Goal: Task Accomplishment & Management: Complete application form

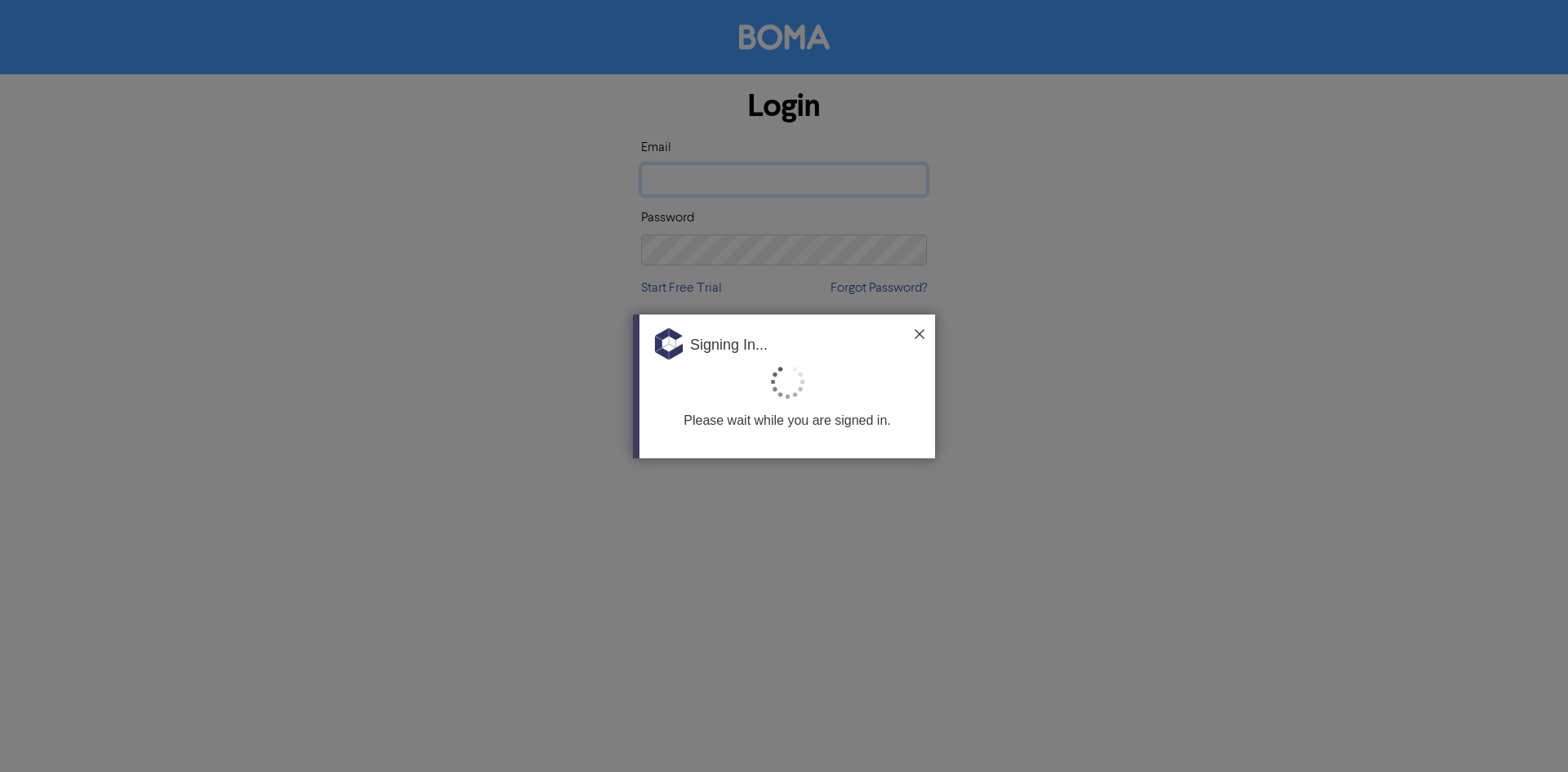
type input "[EMAIL_ADDRESS][PERSON_NAME][DOMAIN_NAME]"
click at [914, 334] on div "Signing In..." at bounding box center [787, 339] width 295 height 49
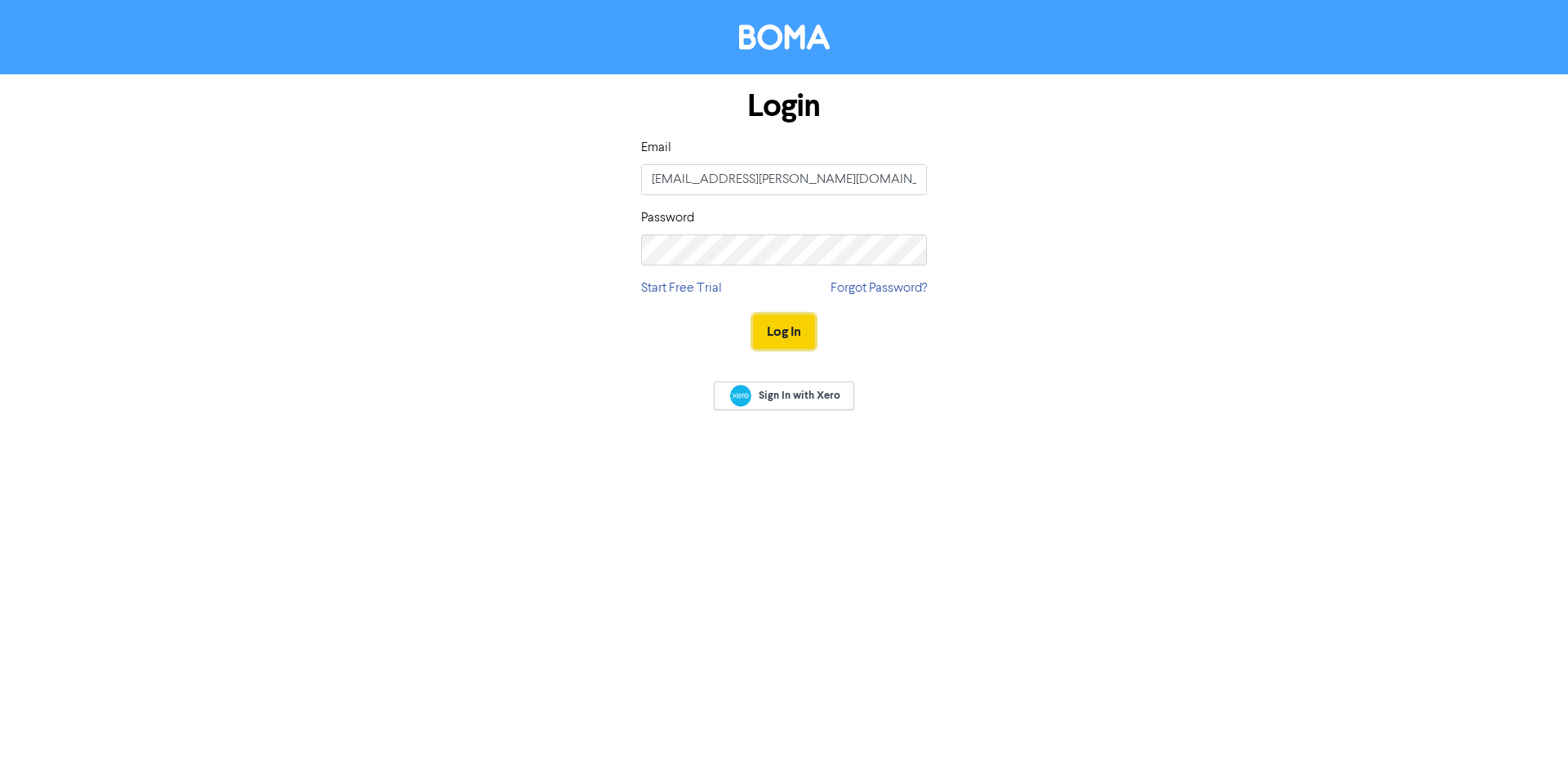
click at [786, 339] on button "Log In" at bounding box center [784, 331] width 62 height 34
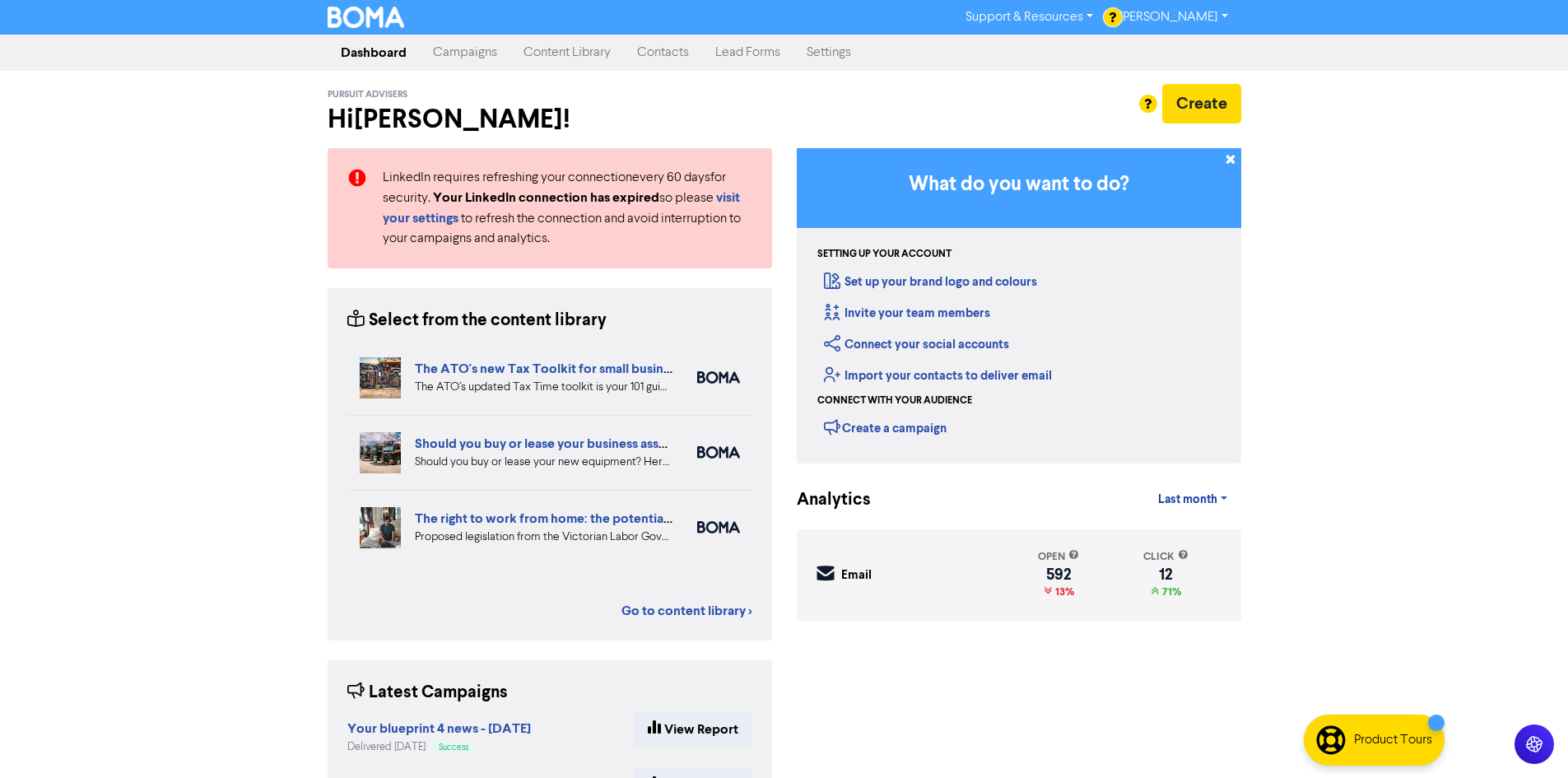
click at [647, 48] on link "Contacts" at bounding box center [662, 52] width 78 height 33
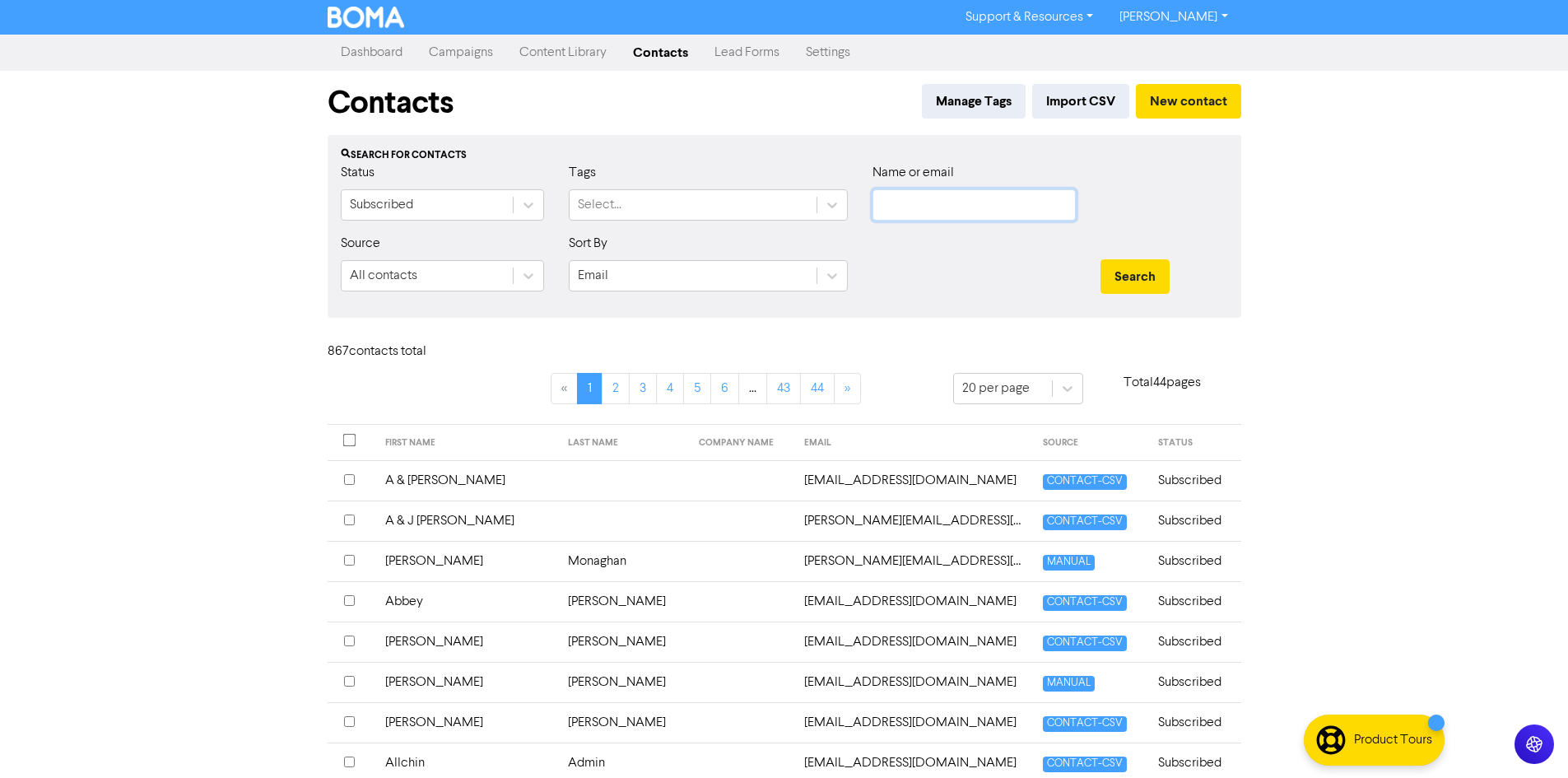
click at [914, 210] on input "text" at bounding box center [974, 205] width 203 height 31
type input "[PERSON_NAME]"
click at [1101, 259] on button "Search" at bounding box center [1135, 276] width 69 height 34
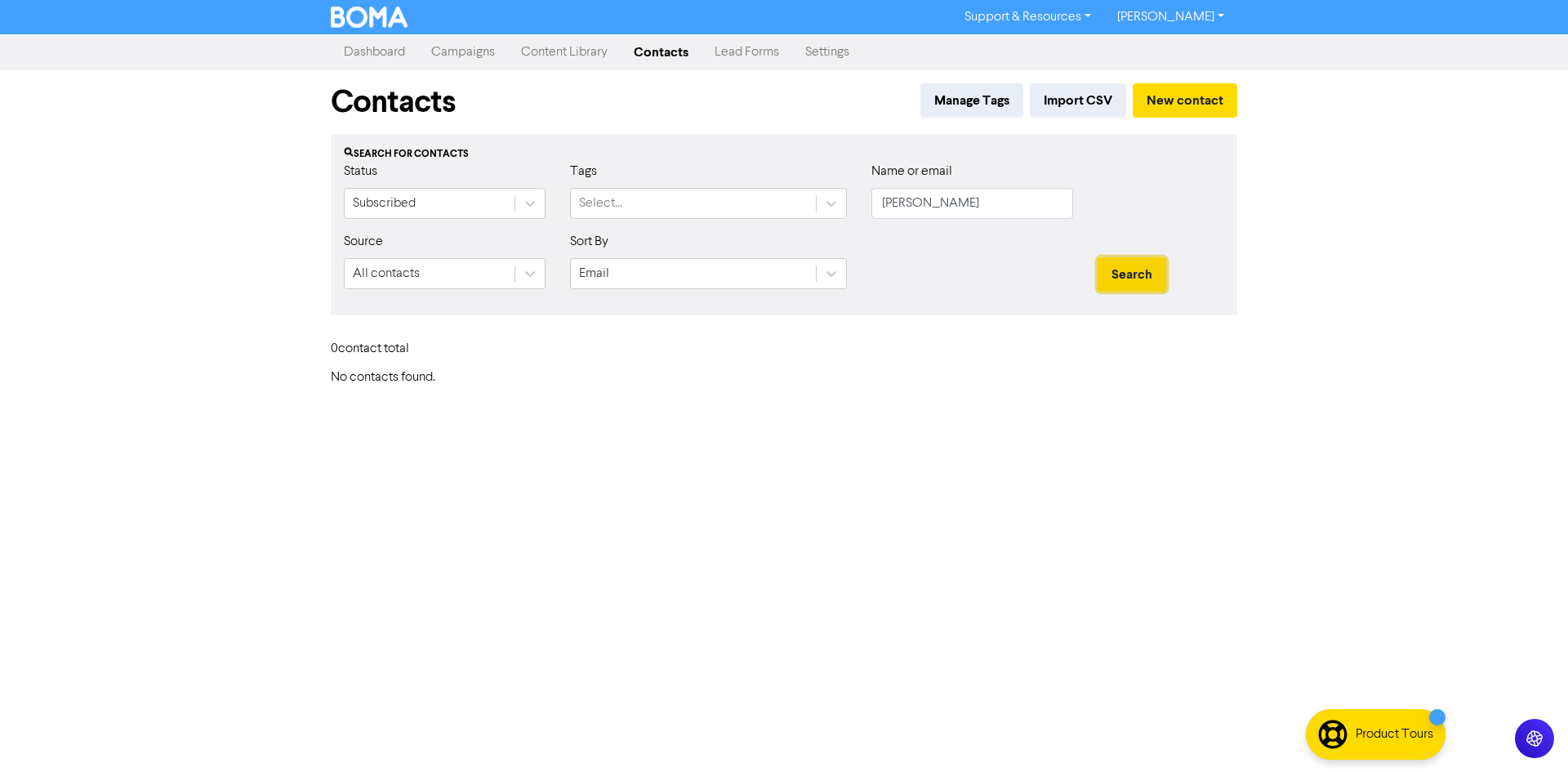
click at [1155, 281] on button "Search" at bounding box center [1131, 274] width 68 height 34
click at [1172, 103] on button "New contact" at bounding box center [1185, 100] width 105 height 34
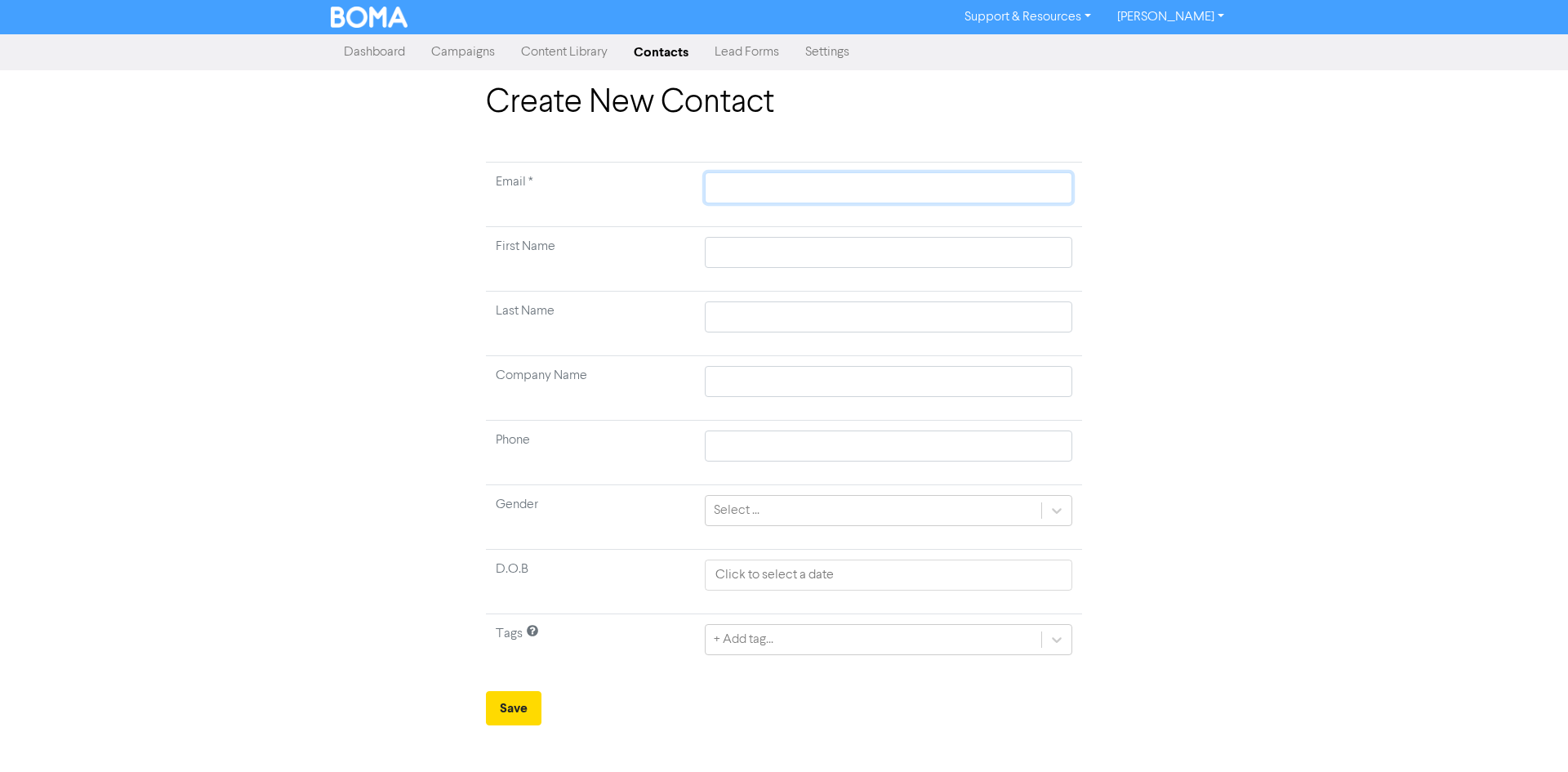
click at [757, 179] on input "text" at bounding box center [888, 187] width 368 height 31
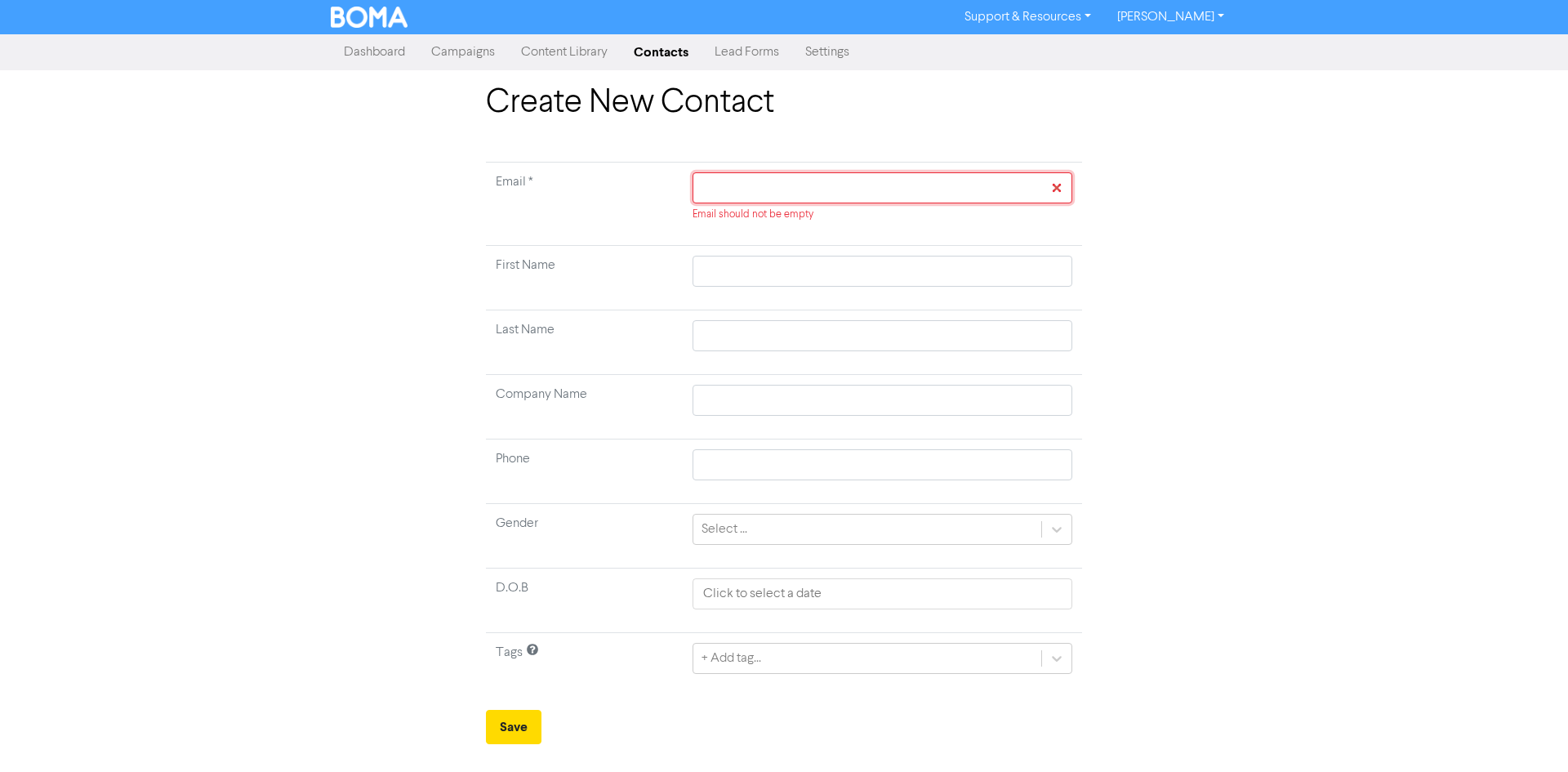
click at [748, 191] on input "text" at bounding box center [882, 187] width 379 height 31
paste input "[EMAIL_ADDRESS][DOMAIN_NAME]"
type input "[EMAIL_ADDRESS][DOMAIN_NAME]"
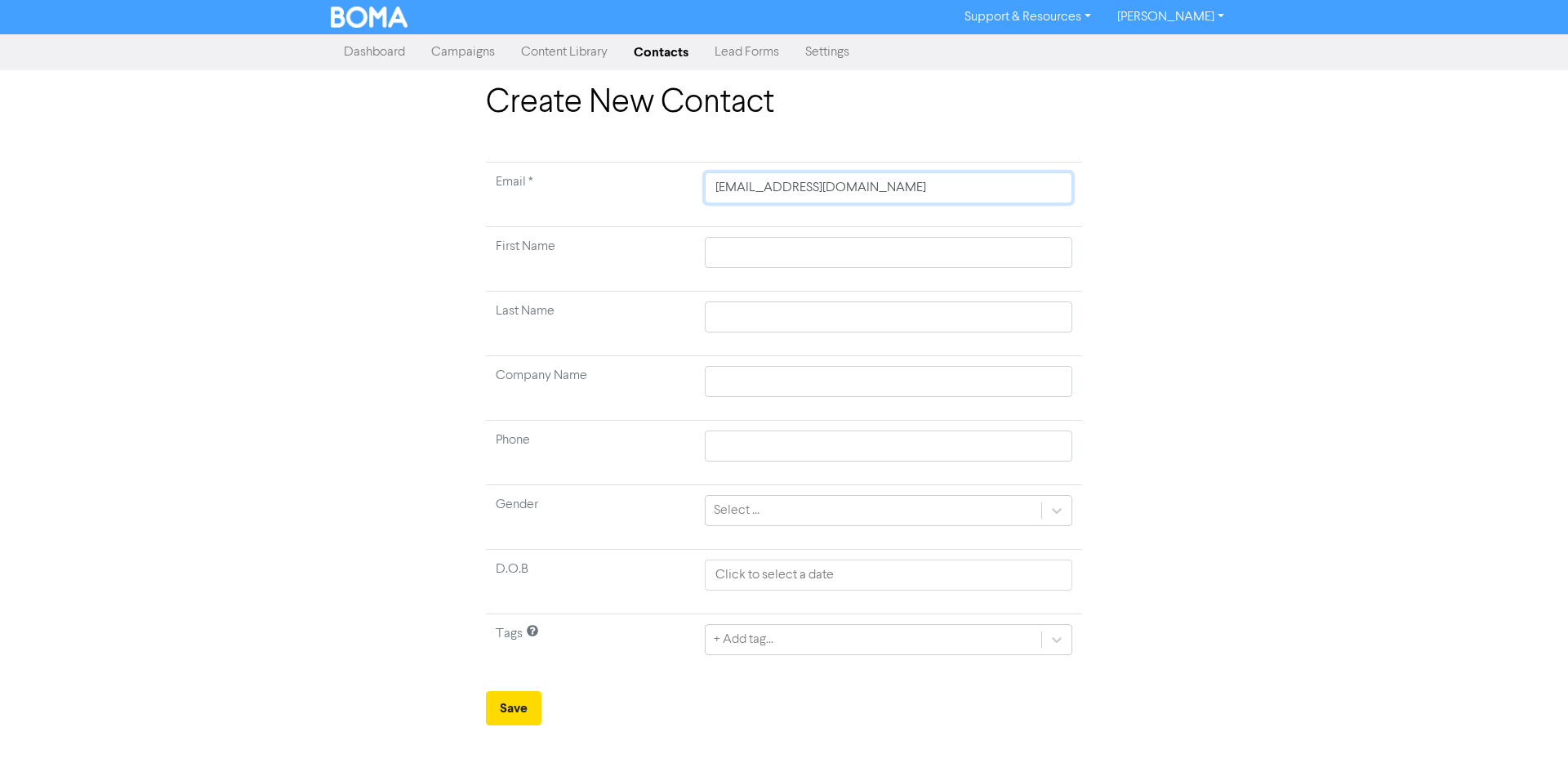
type input "[EMAIL_ADDRESS][DOMAIN_NAME]"
click at [814, 247] on input "text" at bounding box center [888, 252] width 368 height 31
type input "R"
type input "Ro"
type input "Row"
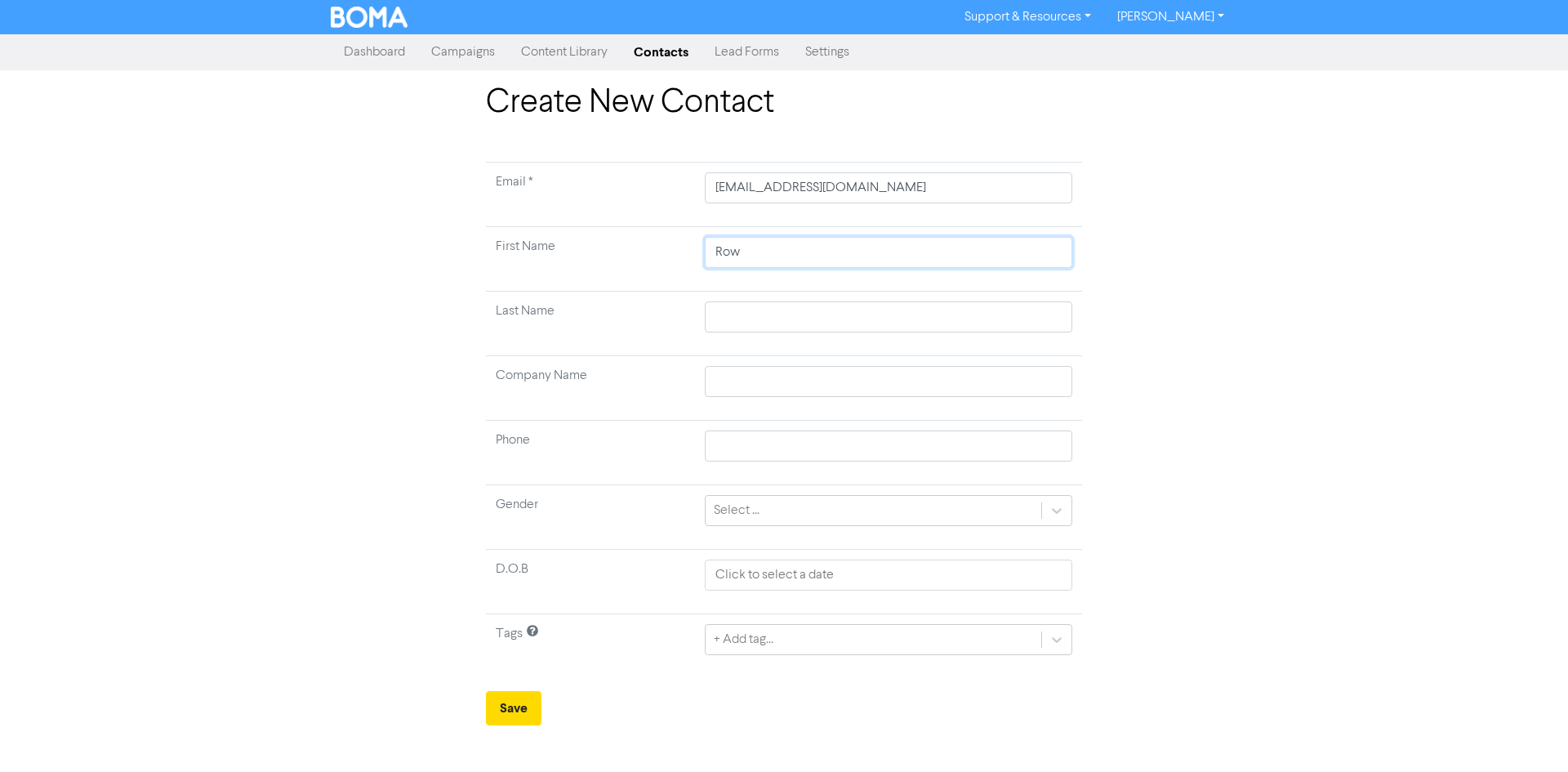
type input "Rowa"
type input "[PERSON_NAME]"
type input "G"
type input "Ga"
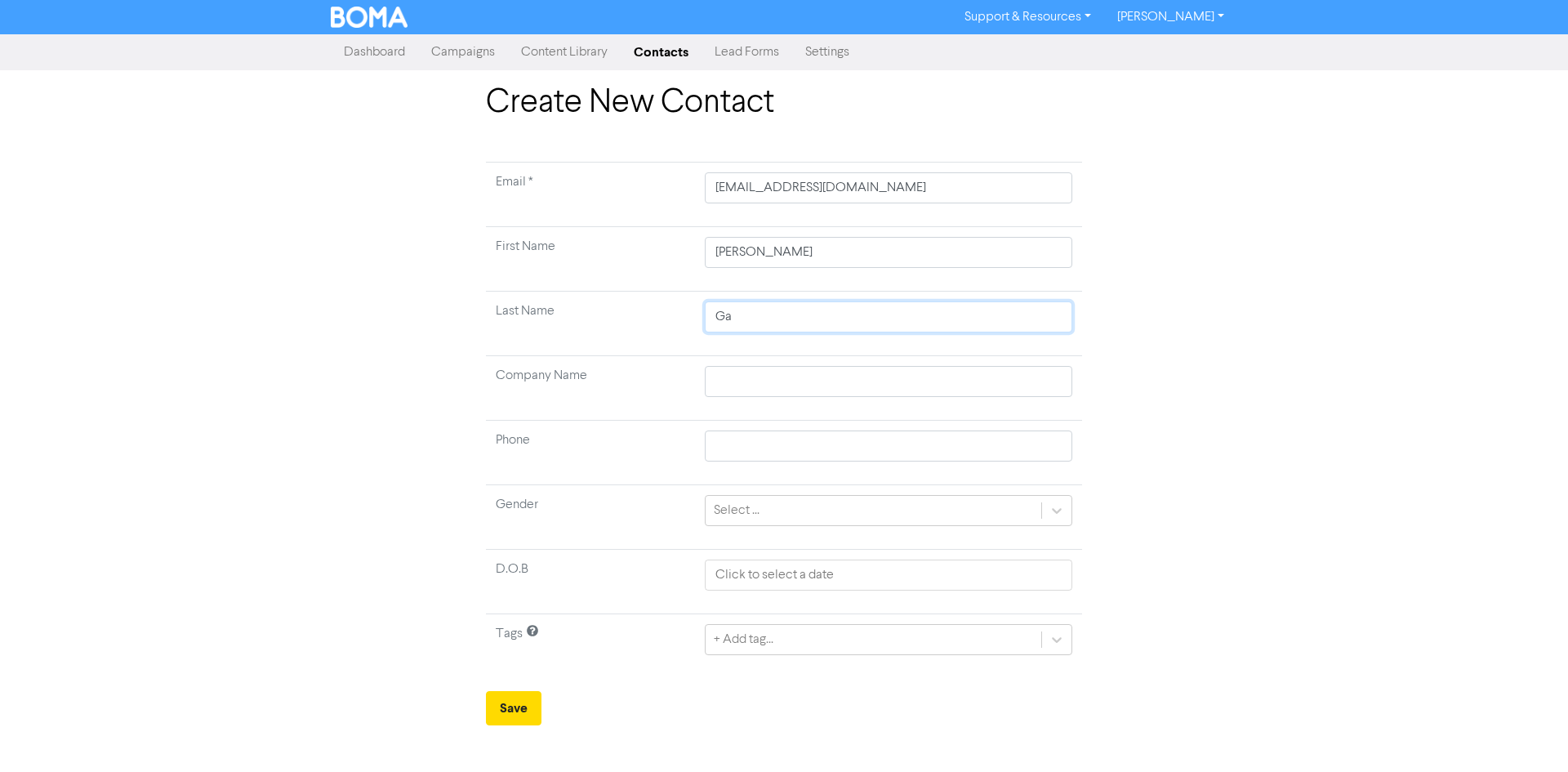
type input "Gar"
type input "[PERSON_NAME]"
type input "Garra"
type input "Garrat"
type input "Garratt"
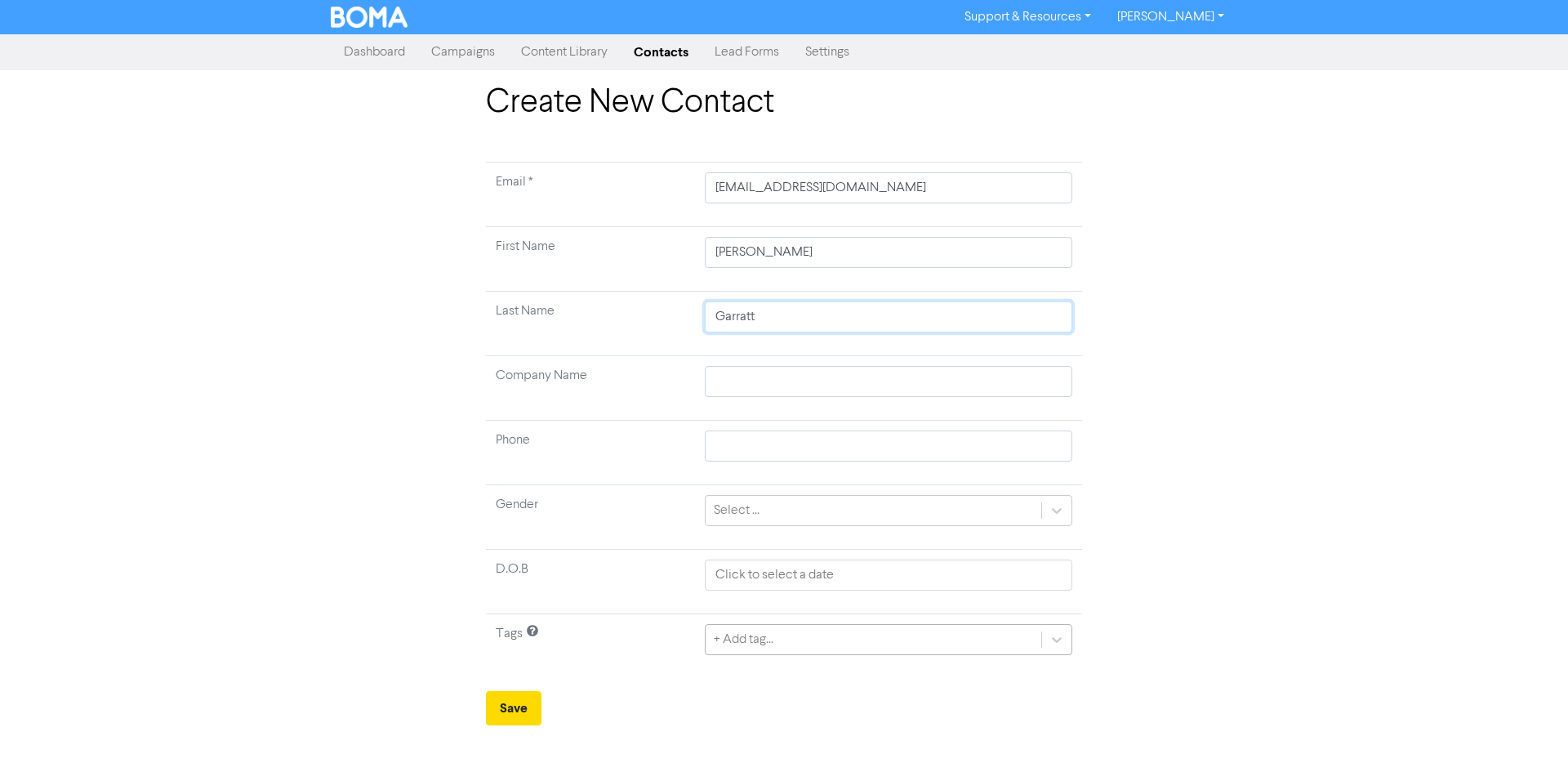
type input "Garratt"
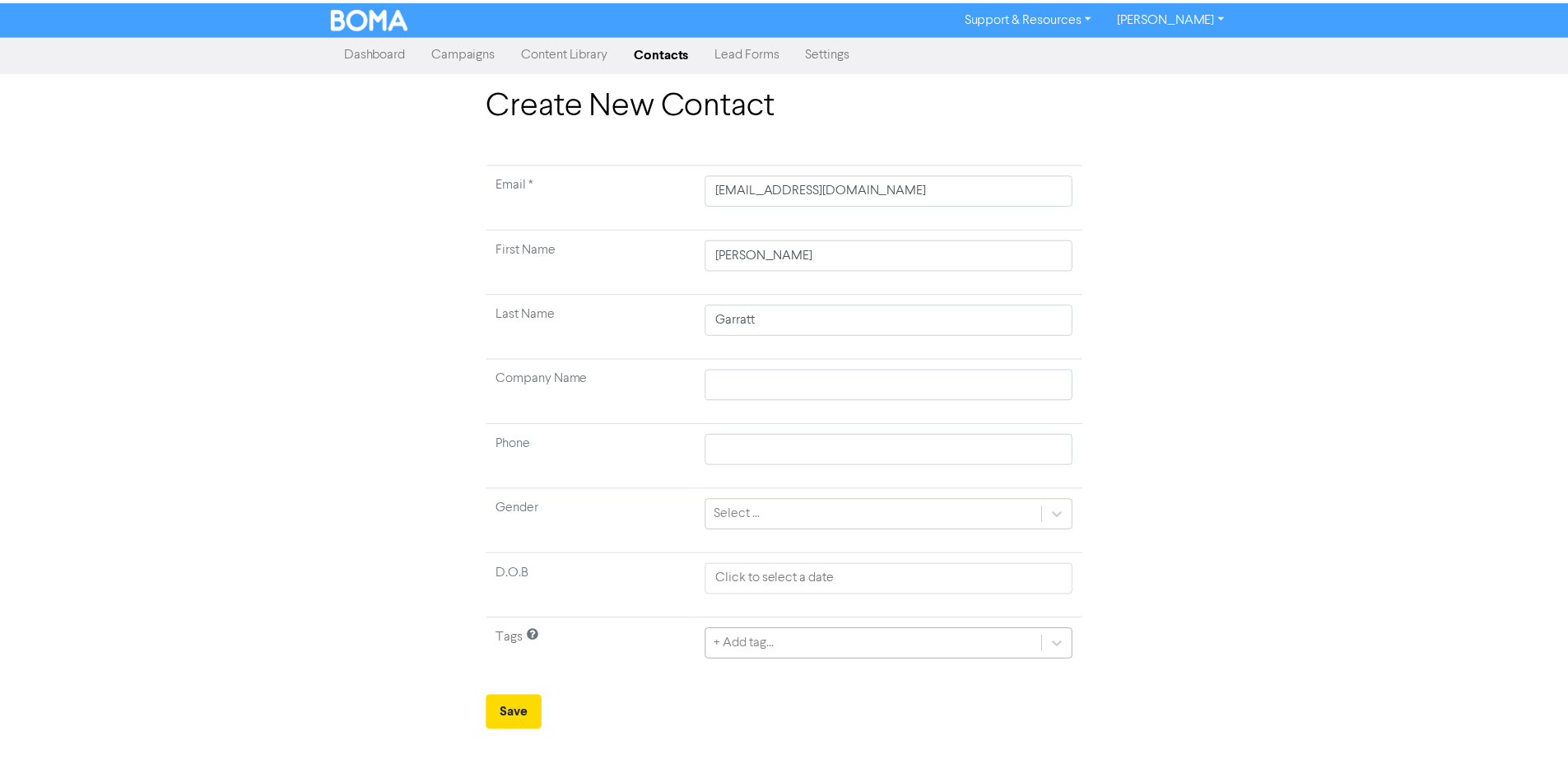
scroll to position [136, 0]
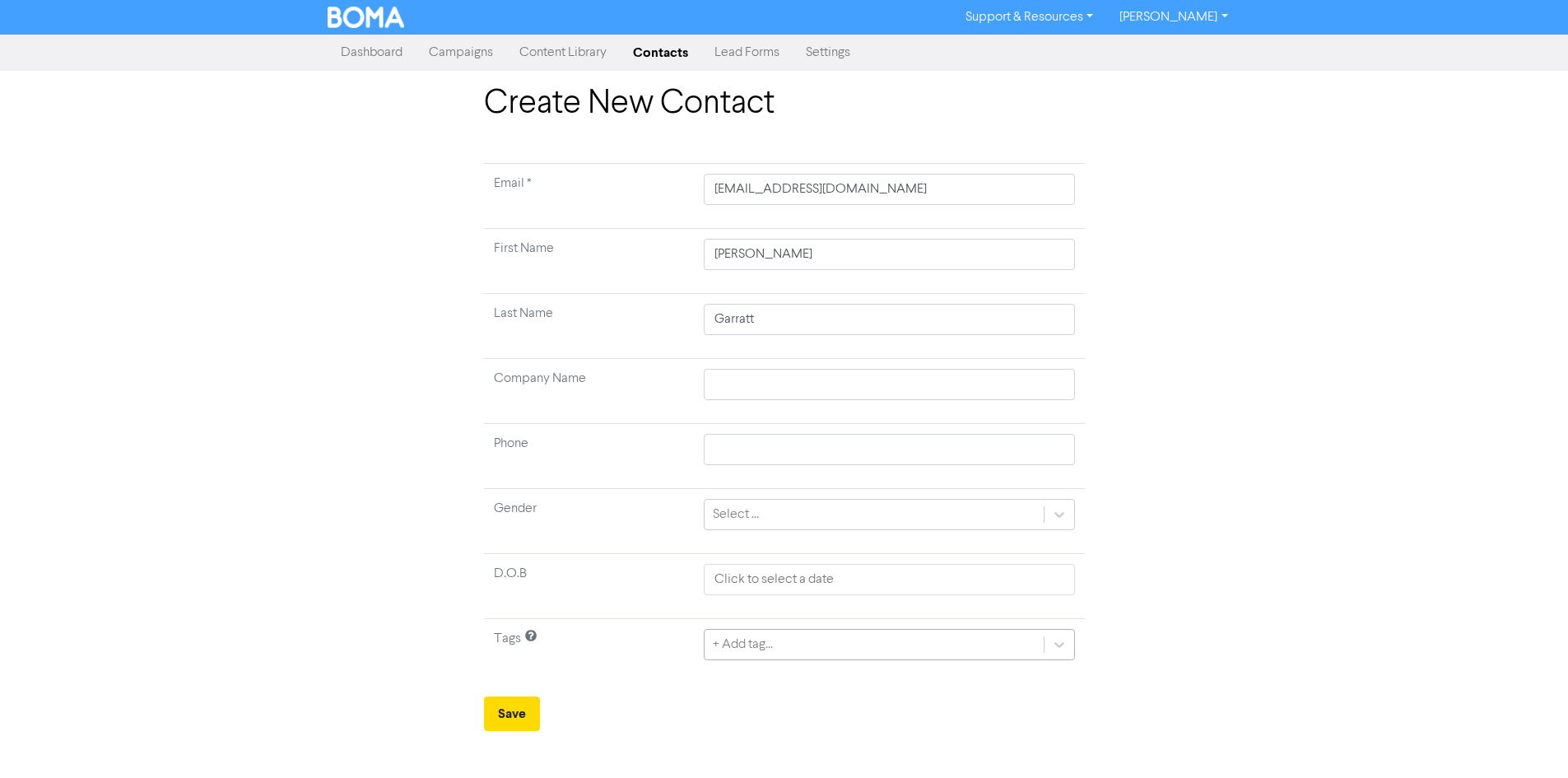
click at [781, 641] on div "+ Add tag..." at bounding box center [889, 644] width 371 height 31
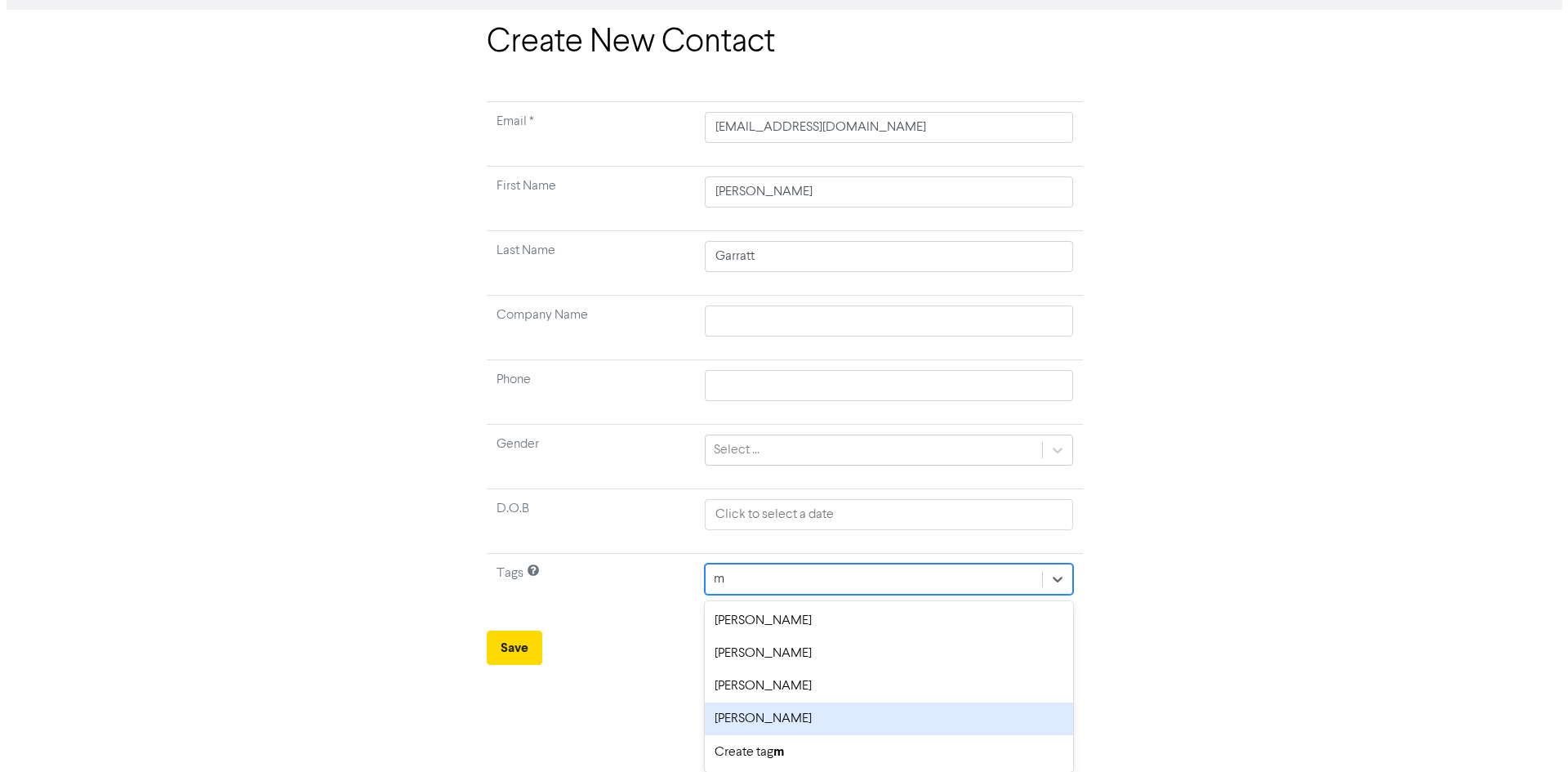
scroll to position [0, 0]
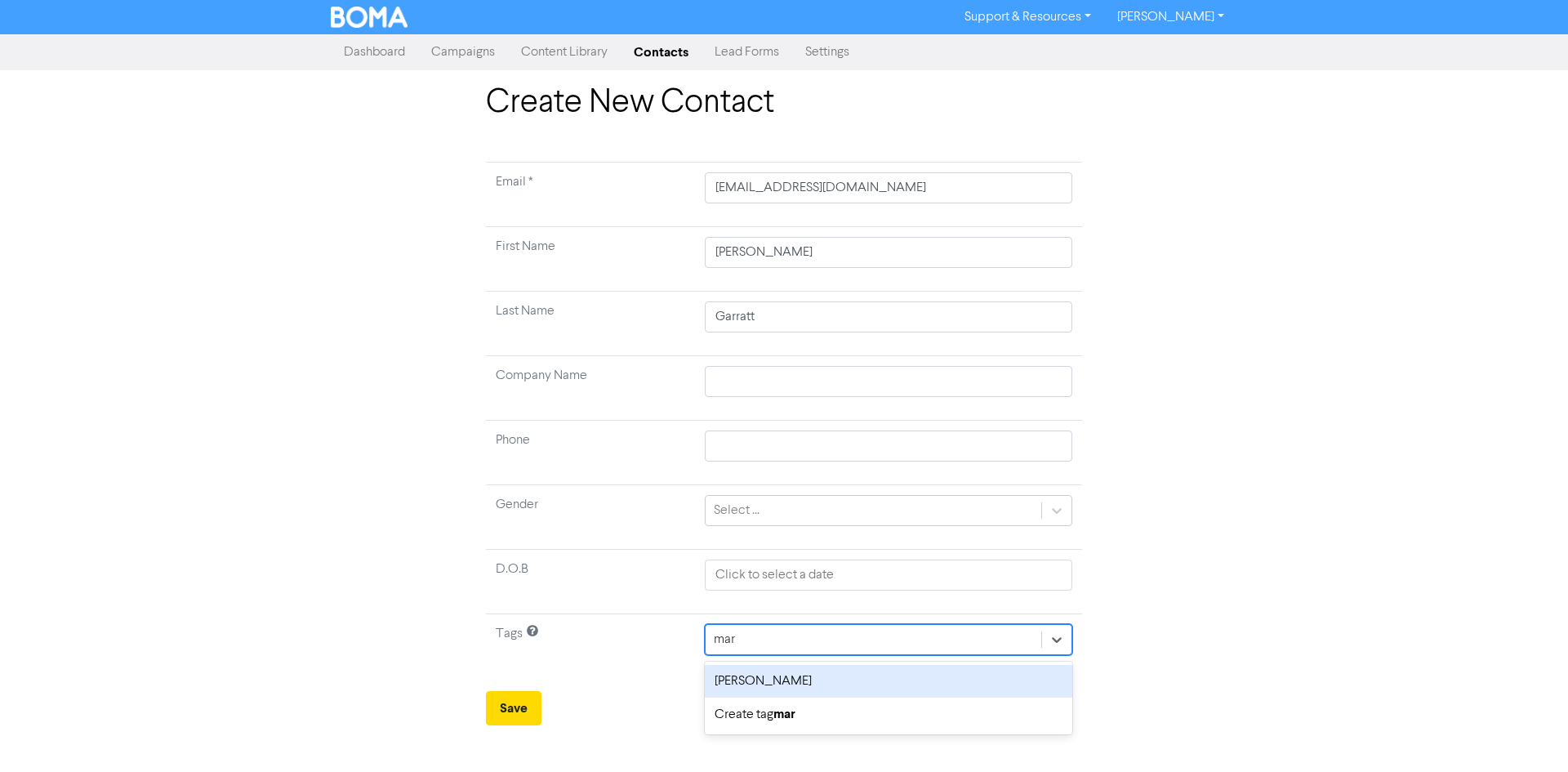
type input "mark"
click at [773, 694] on div "[PERSON_NAME]" at bounding box center [888, 680] width 368 height 32
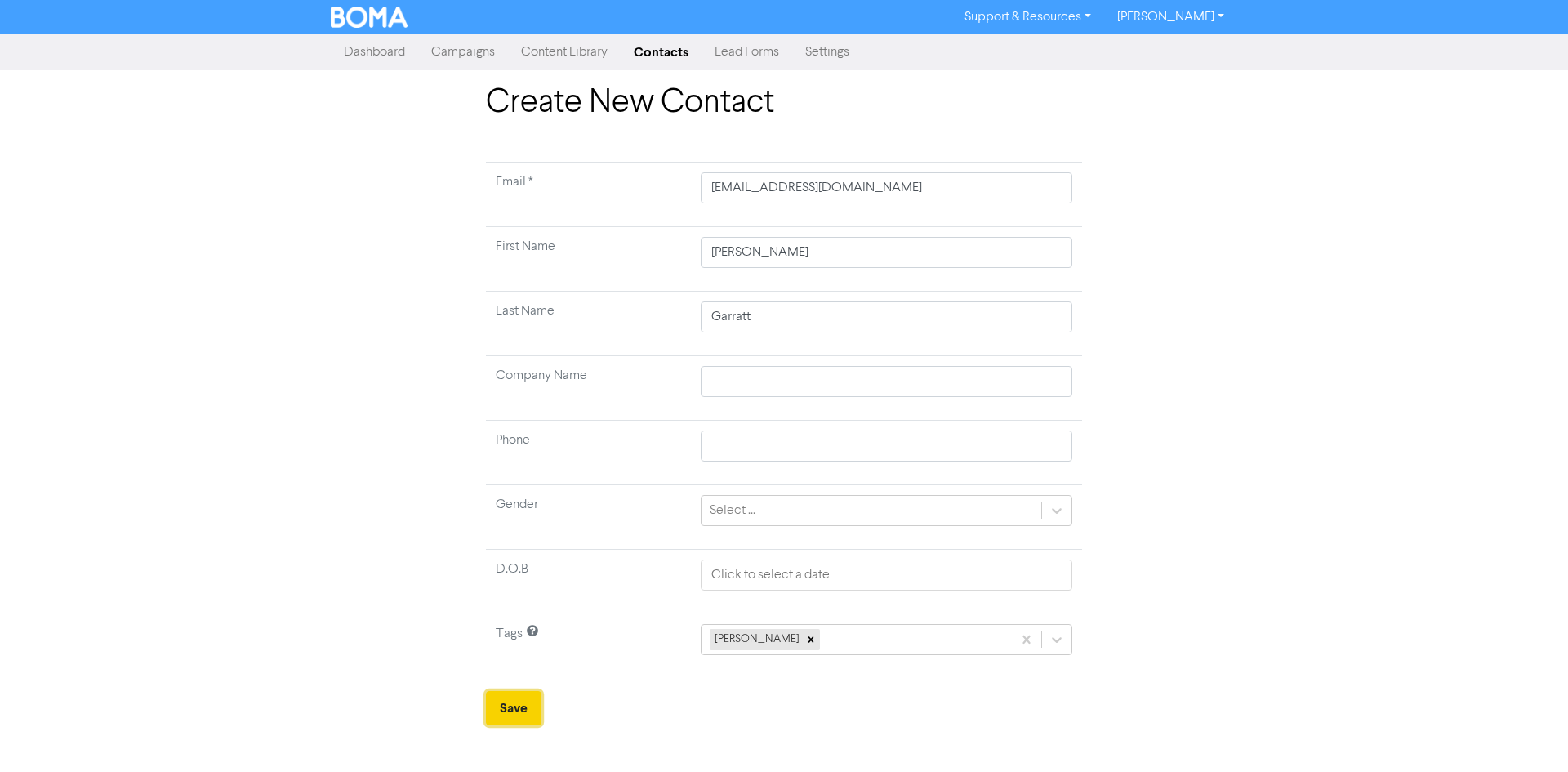
click at [509, 713] on button "Save" at bounding box center [513, 708] width 56 height 34
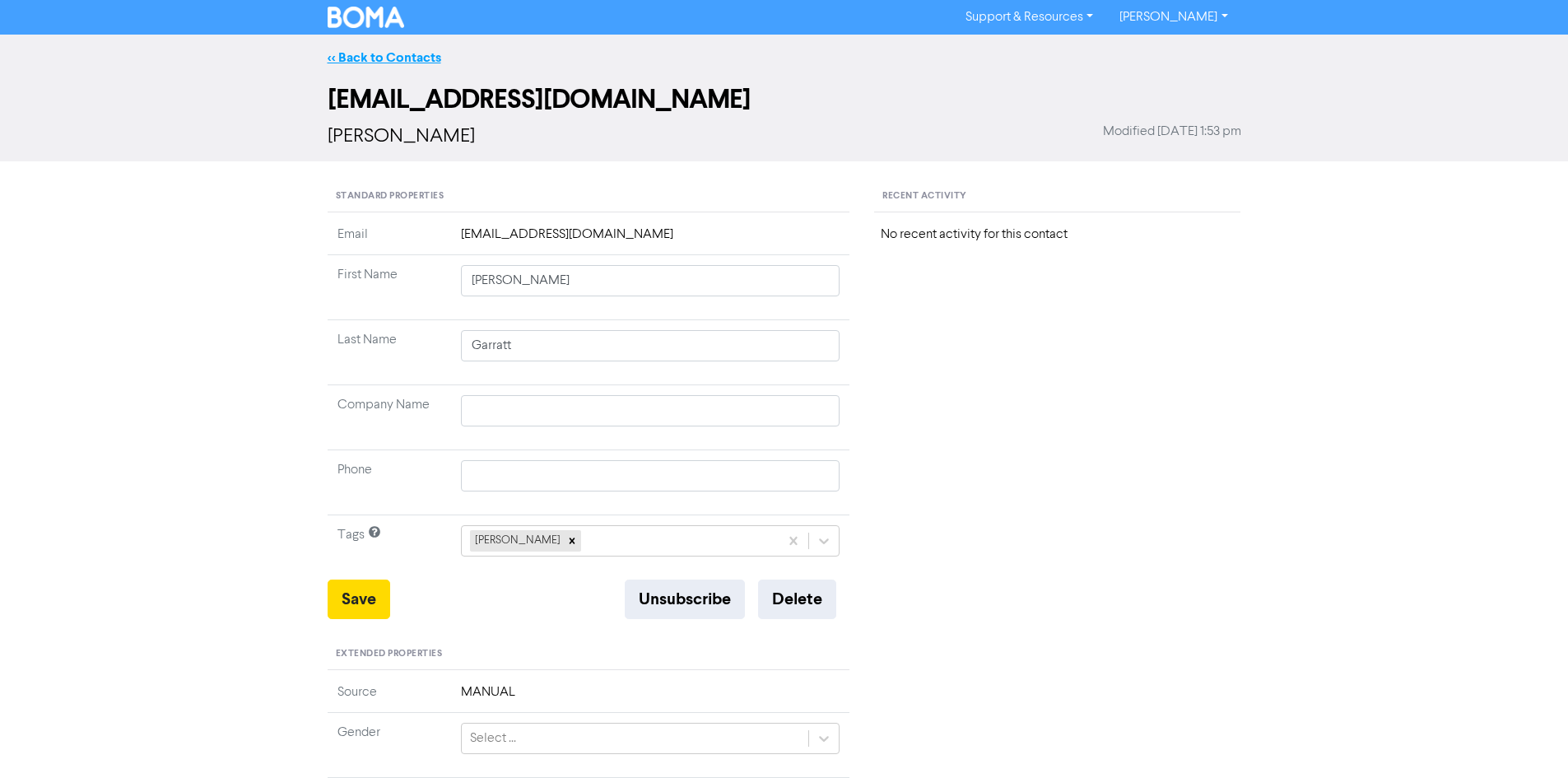
click at [413, 52] on link "<< Back to Contacts" at bounding box center [384, 58] width 113 height 17
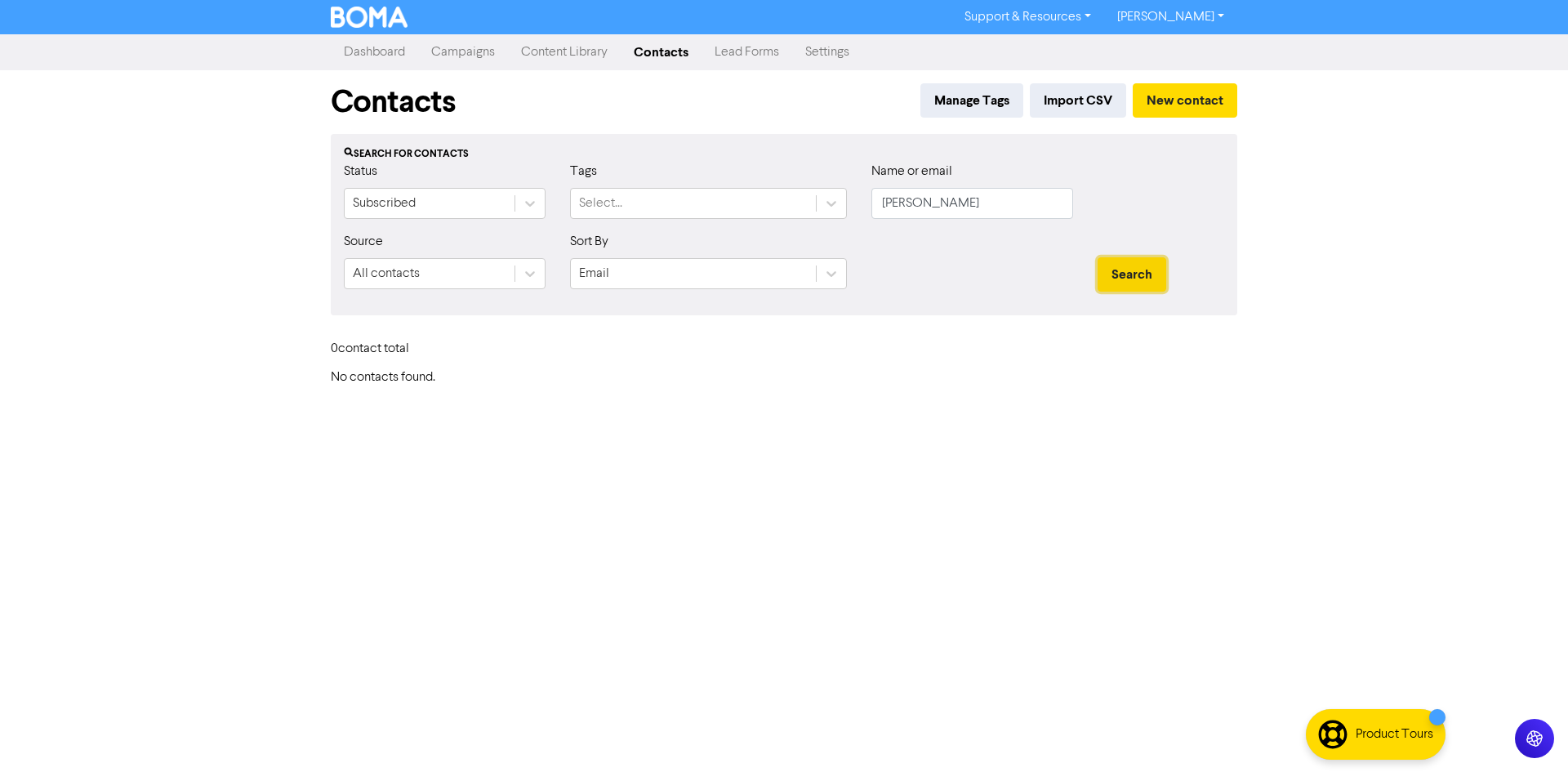
click at [1154, 273] on button "Search" at bounding box center [1131, 274] width 68 height 34
click at [1149, 276] on button "Search" at bounding box center [1131, 274] width 68 height 34
click at [992, 201] on input "[PERSON_NAME]" at bounding box center [972, 203] width 201 height 31
click at [1097, 257] on button "Search" at bounding box center [1131, 274] width 68 height 34
click at [1115, 278] on button "Search" at bounding box center [1131, 274] width 68 height 34
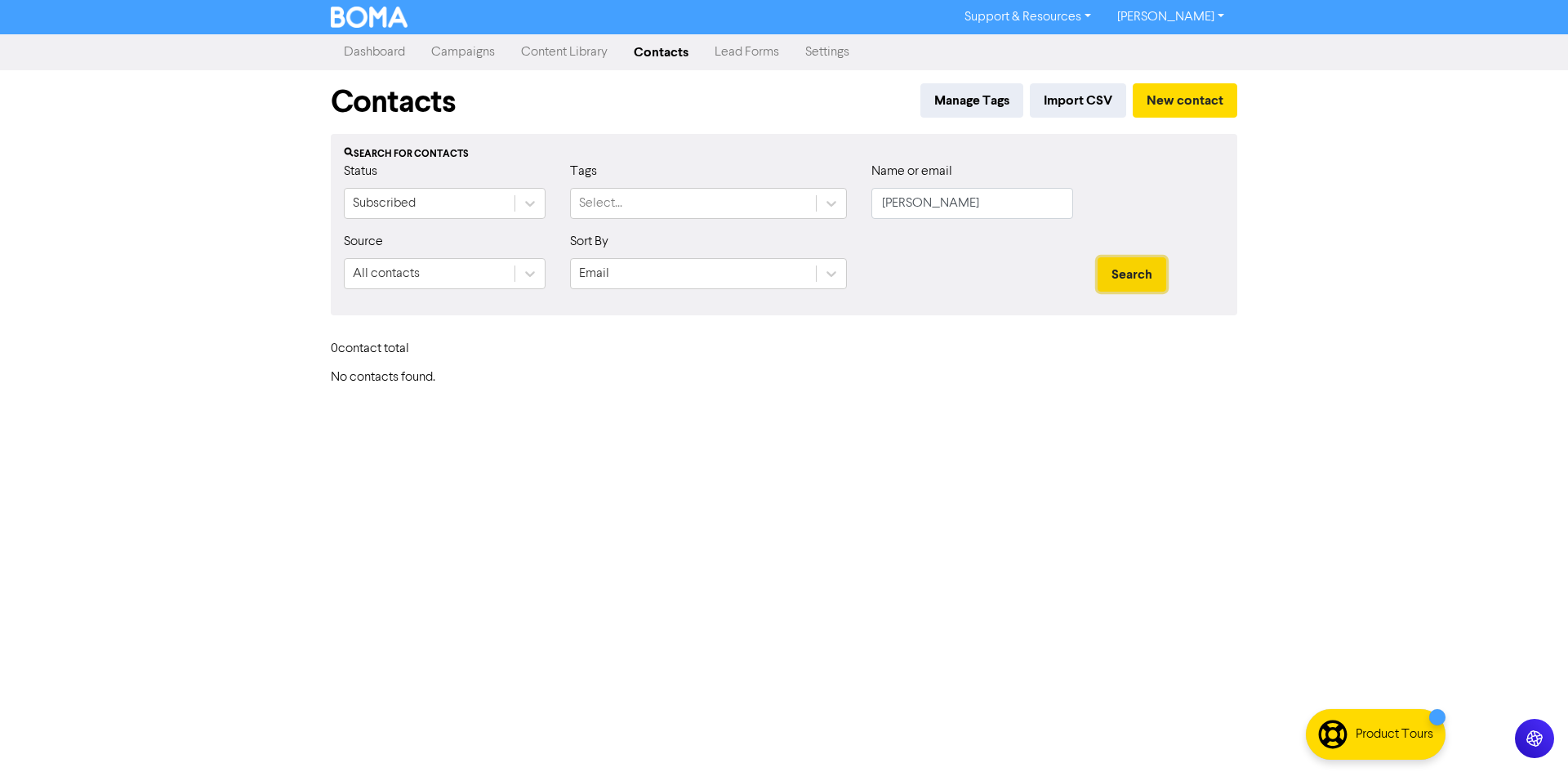
click at [1114, 280] on button "Search" at bounding box center [1131, 274] width 68 height 34
click at [974, 207] on input "[PERSON_NAME]" at bounding box center [972, 203] width 201 height 31
click at [925, 201] on input "[PERSON_NAME]" at bounding box center [972, 203] width 201 height 31
type input "Garratt"
click at [1140, 266] on button "Search" at bounding box center [1131, 274] width 68 height 34
